Goal: Navigation & Orientation: Find specific page/section

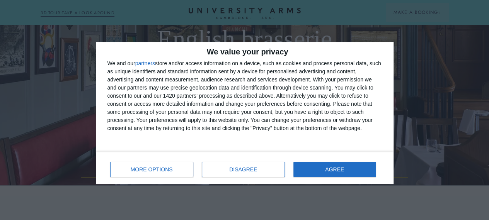
scroll to position [94, 0]
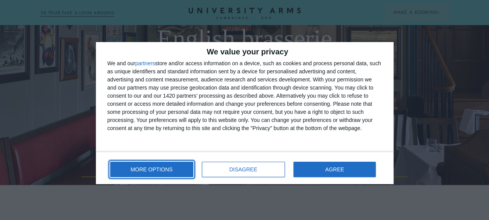
click at [164, 172] on span "MORE OPTIONS" at bounding box center [152, 169] width 42 height 5
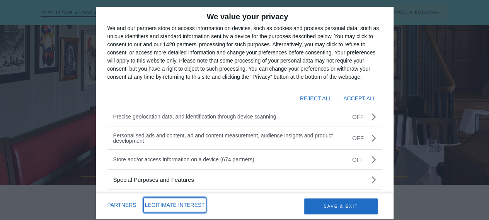
click at [192, 204] on button "LEGITIMATE INTEREST" at bounding box center [175, 205] width 60 height 13
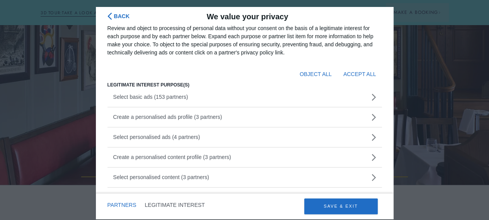
click at [112, 15] on icon "Back" at bounding box center [109, 16] width 5 height 7
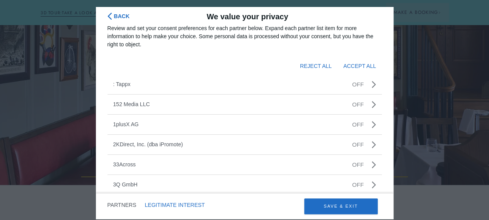
click at [112, 15] on icon "Back" at bounding box center [109, 16] width 5 height 7
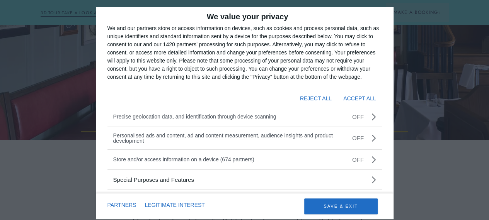
scroll to position [139, 0]
click at [322, 95] on button "REJECT ALL" at bounding box center [316, 98] width 32 height 13
click at [376, 178] on use "Special Purposes and Features" at bounding box center [374, 180] width 4 height 7
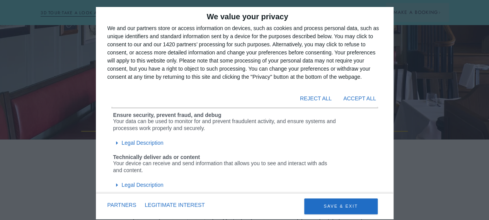
scroll to position [74, 0]
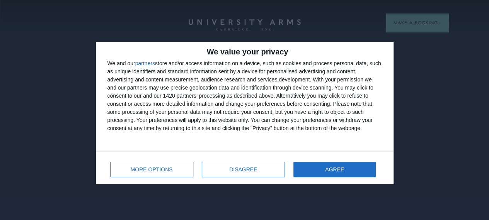
scroll to position [19, 0]
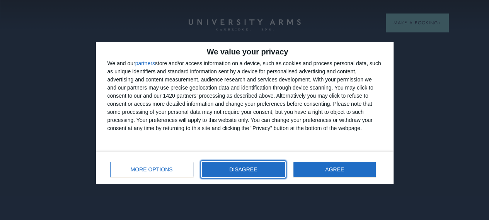
click at [233, 170] on span "DISAGREE" at bounding box center [243, 169] width 28 height 5
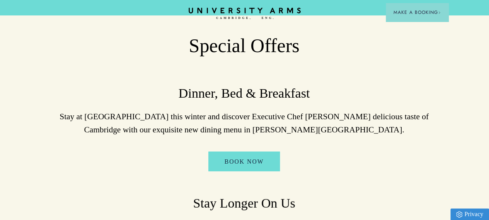
scroll to position [944, 6]
